Goal: Book appointment/travel/reservation

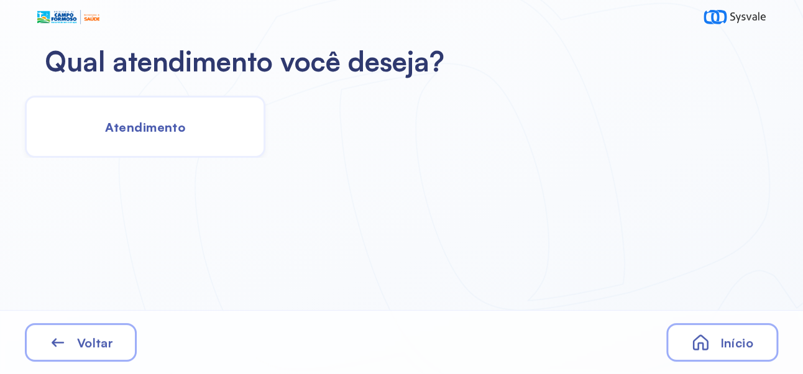
click at [145, 122] on span "Atendimento" at bounding box center [145, 127] width 80 height 16
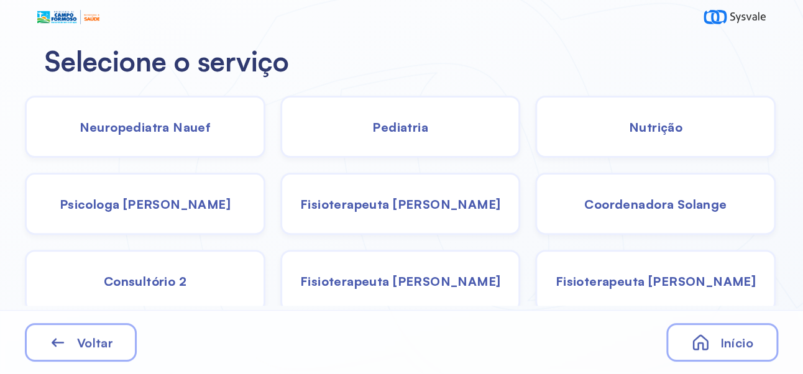
click at [411, 131] on span "Pediatria" at bounding box center [400, 127] width 56 height 16
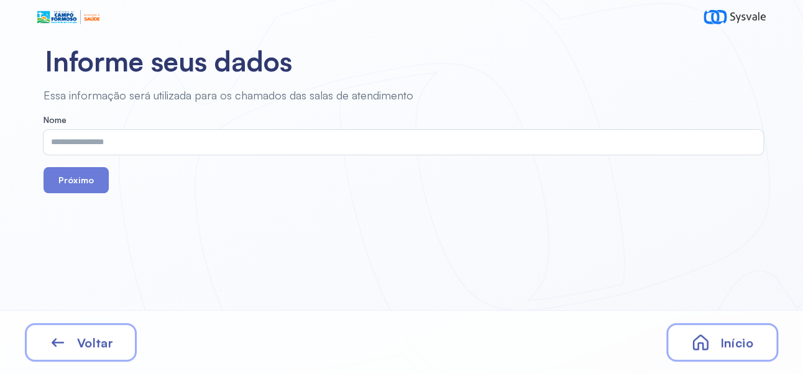
click at [391, 139] on input "text" at bounding box center [401, 142] width 715 height 25
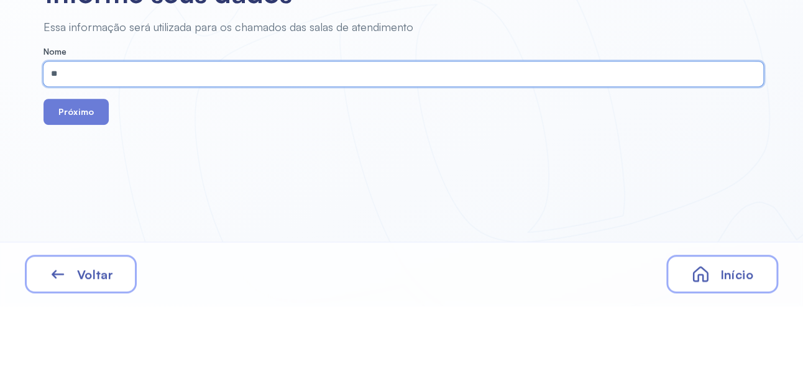
type input "*"
type input "**********"
click at [83, 182] on button "Próximo" at bounding box center [76, 180] width 65 height 26
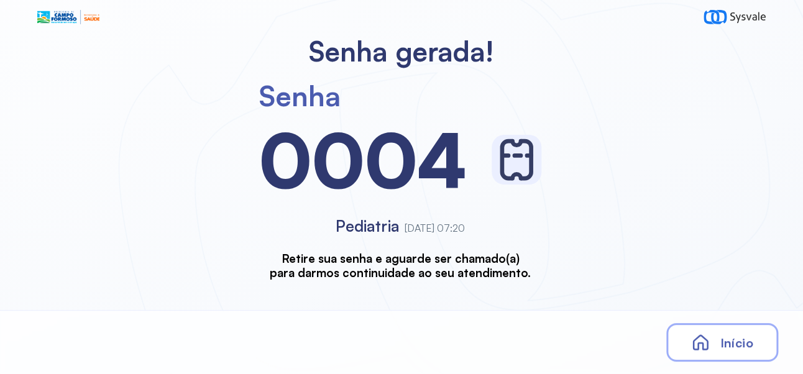
click at [728, 344] on span "Início" at bounding box center [736, 343] width 33 height 16
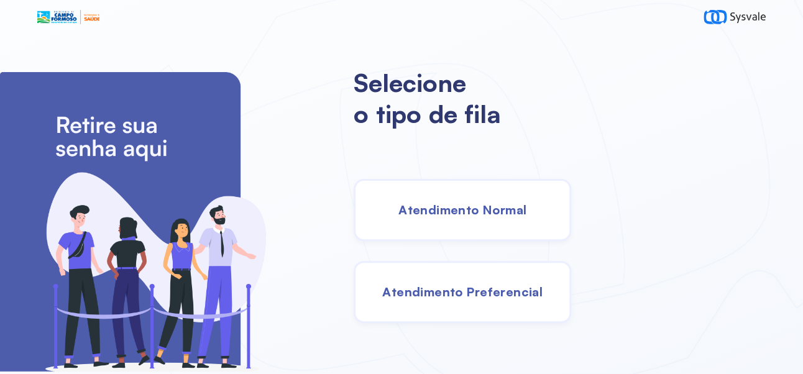
click at [485, 218] on span "Atendimento Normal" at bounding box center [462, 210] width 128 height 16
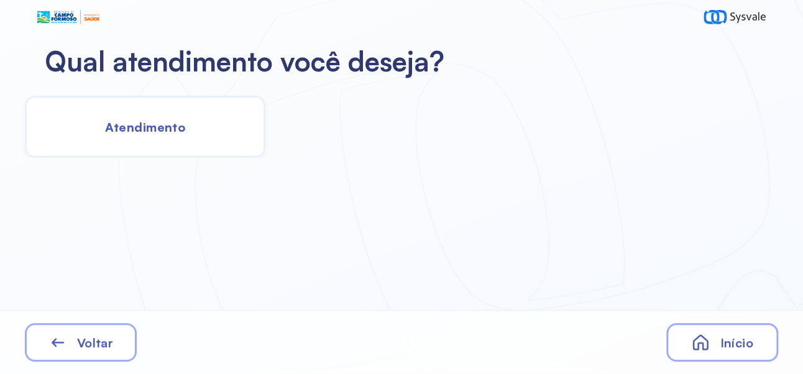
click at [178, 121] on span "Atendimento" at bounding box center [145, 127] width 80 height 16
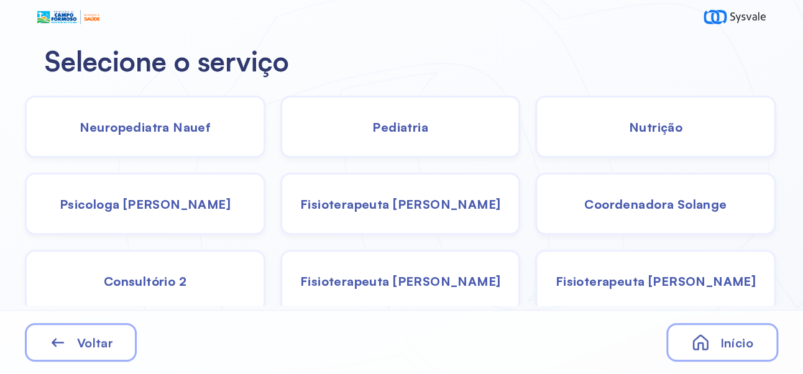
click at [415, 132] on span "Pediatria" at bounding box center [400, 127] width 56 height 16
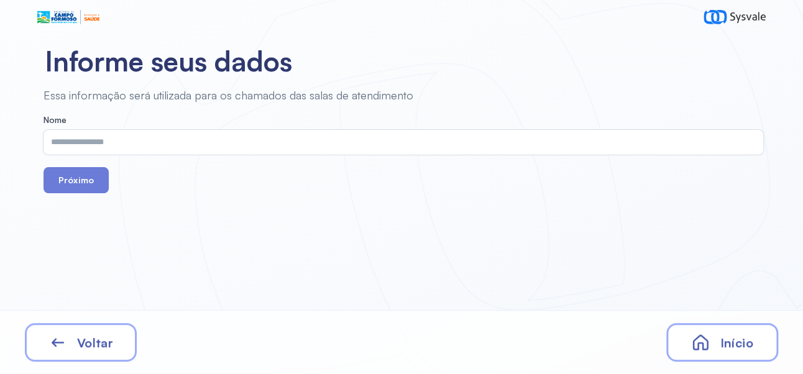
click at [372, 141] on input "text" at bounding box center [401, 142] width 715 height 25
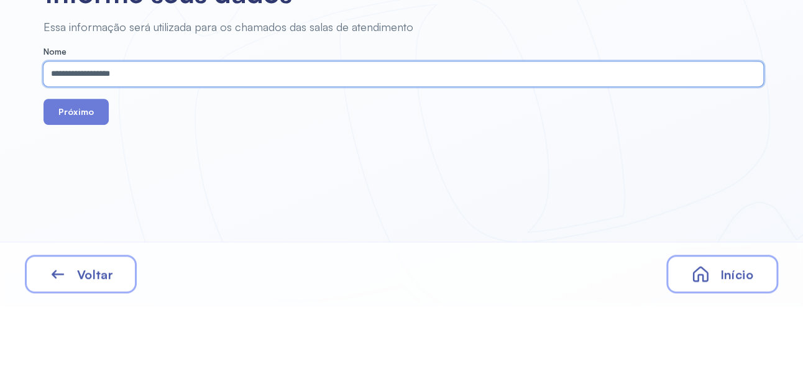
type input "**********"
click at [74, 179] on button "Próximo" at bounding box center [76, 180] width 65 height 26
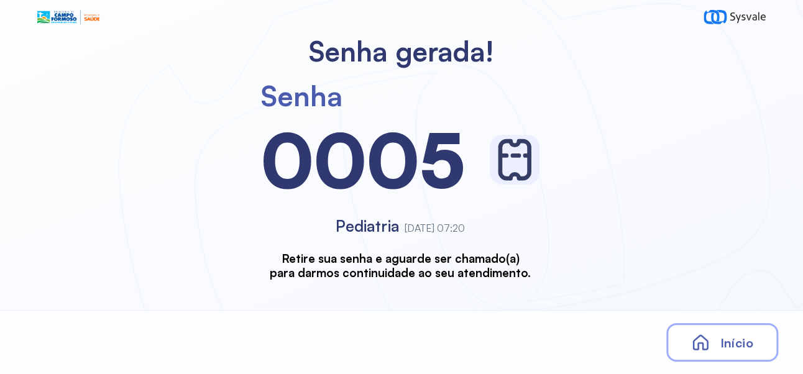
click at [92, 180] on div "Senha [SECURITY_DATA] Pediatria [DATE] 07:20 Retire sua senha e aguarde ser cha…" at bounding box center [400, 173] width 801 height 211
click at [741, 340] on span "Início" at bounding box center [736, 343] width 33 height 16
